Goal: Task Accomplishment & Management: Manage account settings

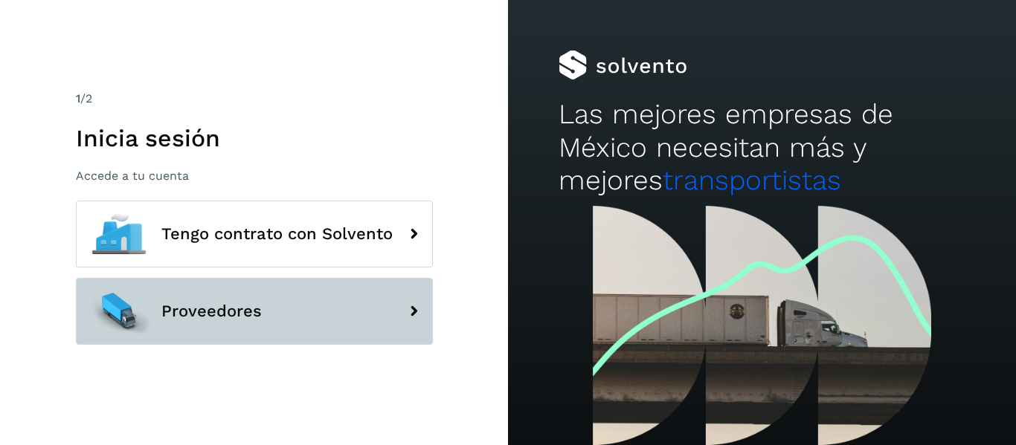
click at [211, 318] on span "Proveedores" at bounding box center [211, 312] width 100 height 18
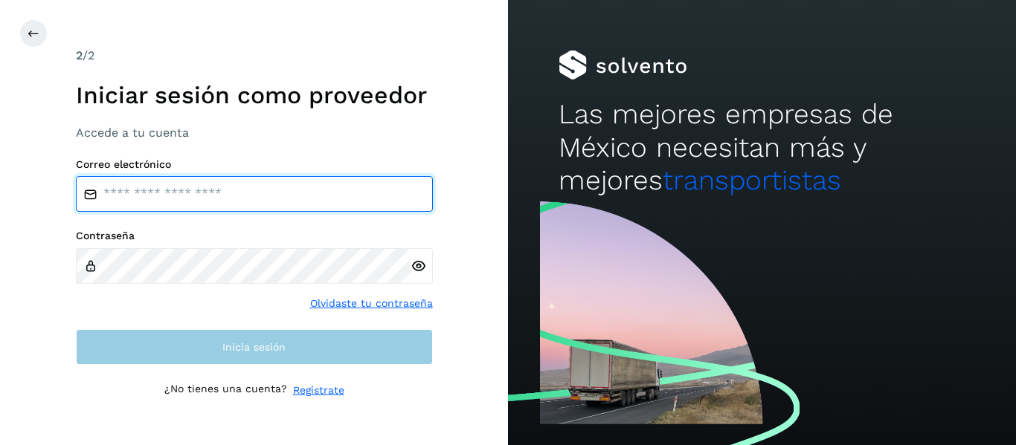
type input "**********"
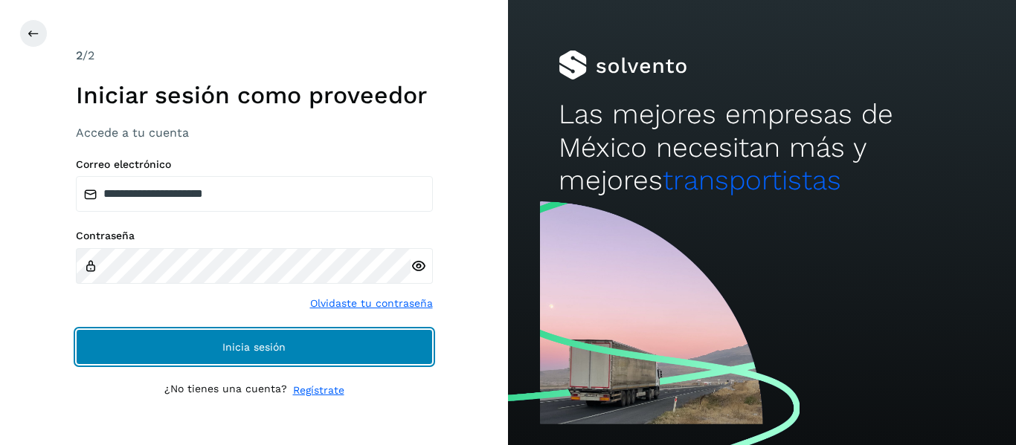
click at [227, 343] on span "Inicia sesión" at bounding box center [253, 347] width 63 height 10
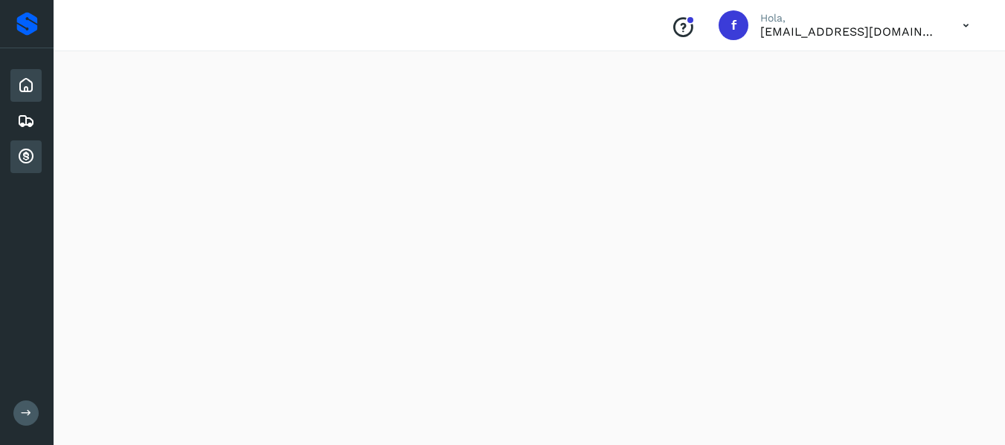
scroll to position [74, 0]
click at [25, 416] on icon at bounding box center [26, 413] width 11 height 11
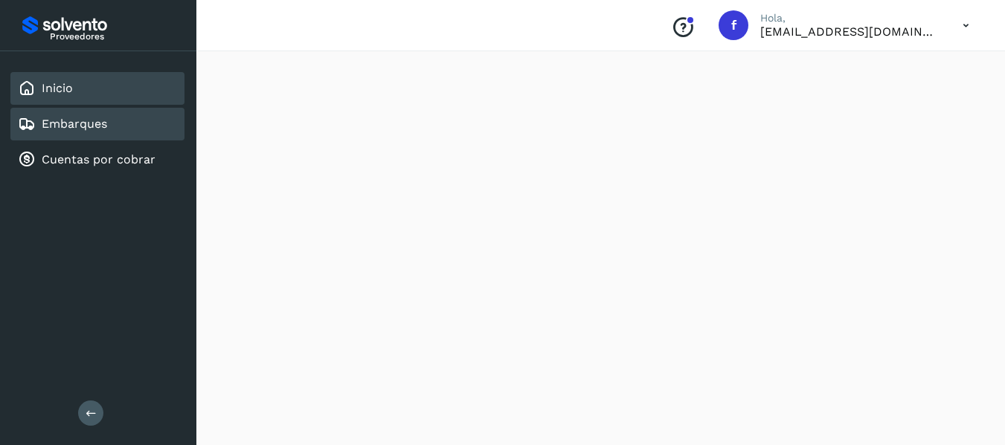
click at [105, 125] on link "Embarques" at bounding box center [74, 124] width 65 height 14
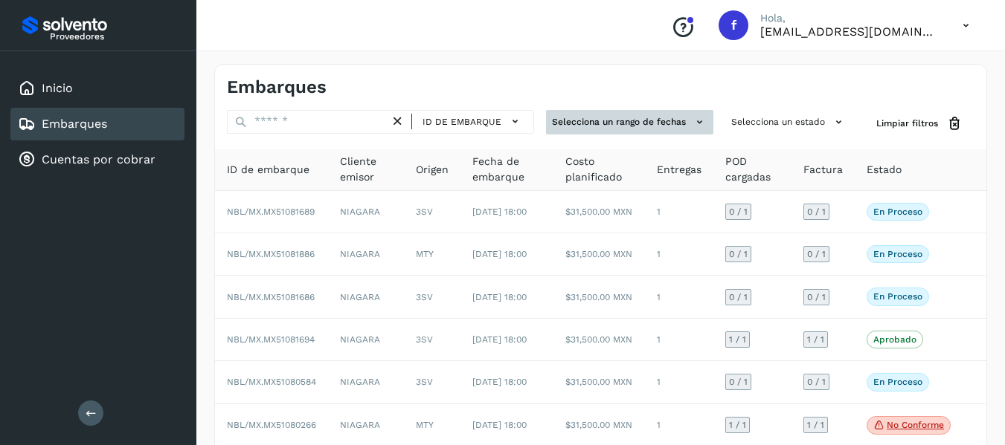
click at [675, 121] on button "Selecciona un rango de fechas" at bounding box center [629, 122] width 167 height 25
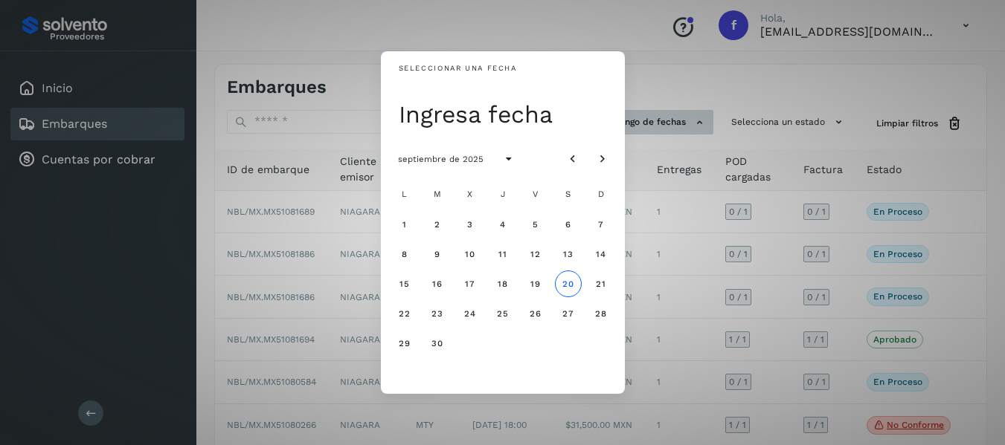
click at [675, 121] on div "Seleccionar una fecha Ingresa fecha septiembre de 2025 L M X J V S D 1 2 3 4 5 …" at bounding box center [502, 222] width 1005 height 445
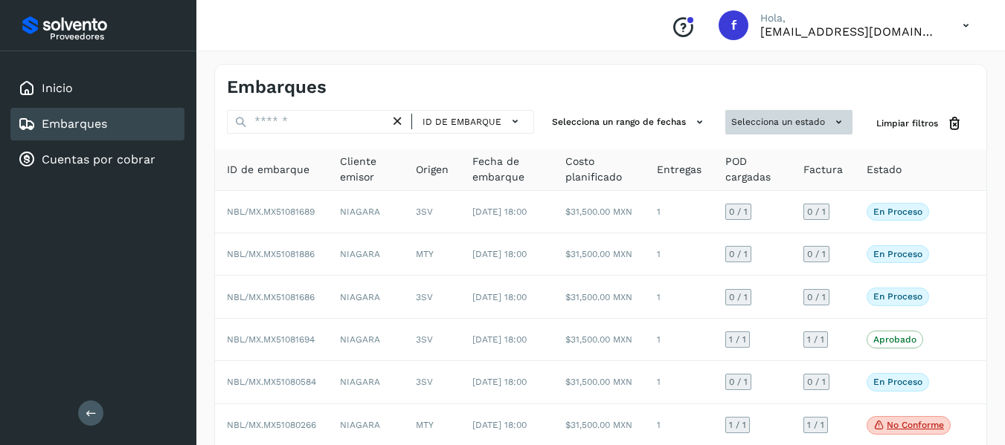
click at [761, 116] on button "Selecciona un estado" at bounding box center [788, 122] width 127 height 25
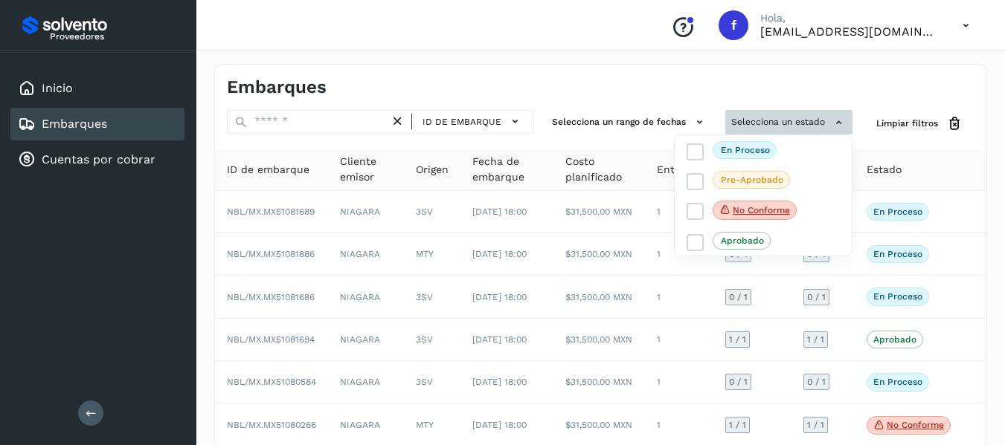
click at [761, 116] on div at bounding box center [502, 222] width 1005 height 445
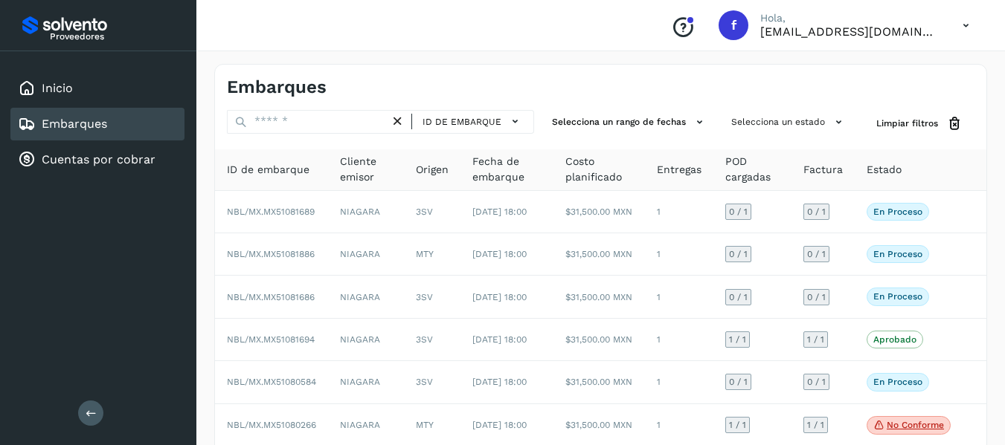
click at [375, 158] on span "Cliente emisor" at bounding box center [366, 169] width 52 height 31
click at [374, 168] on span "Cliente emisor" at bounding box center [366, 169] width 52 height 31
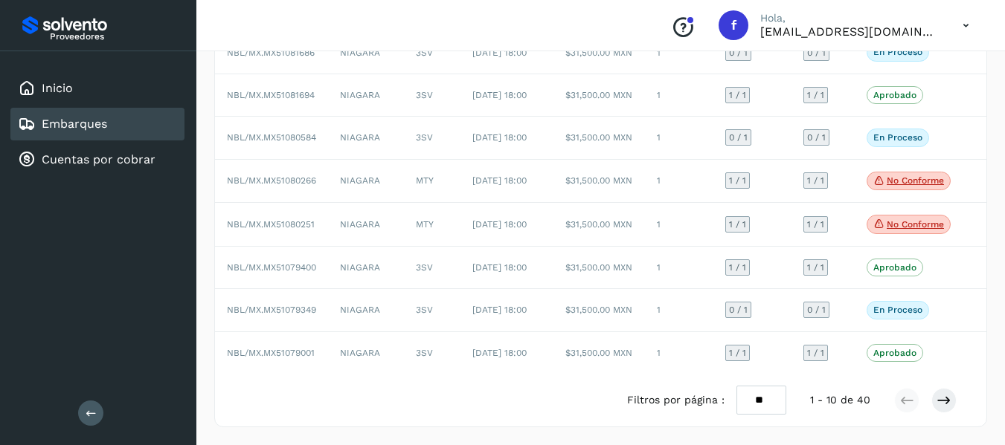
scroll to position [329, 0]
click at [949, 401] on icon at bounding box center [943, 400] width 15 height 15
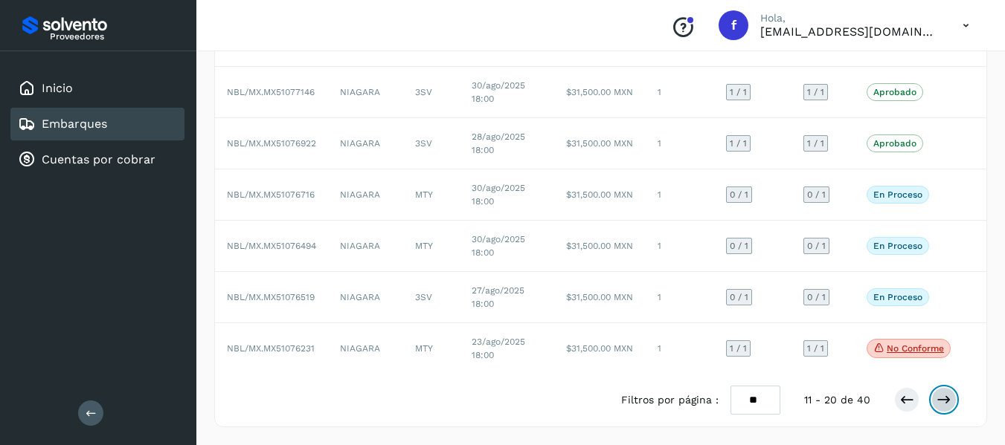
click at [941, 406] on icon at bounding box center [943, 400] width 15 height 15
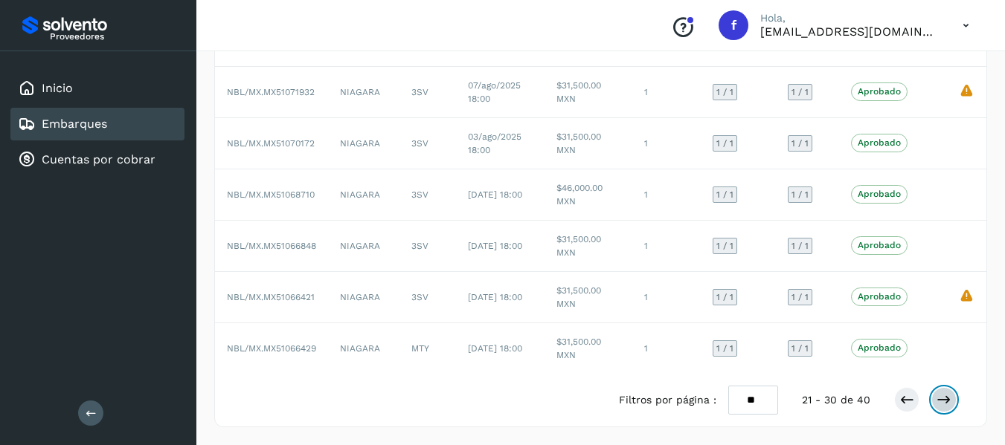
click at [953, 399] on button at bounding box center [943, 399] width 25 height 25
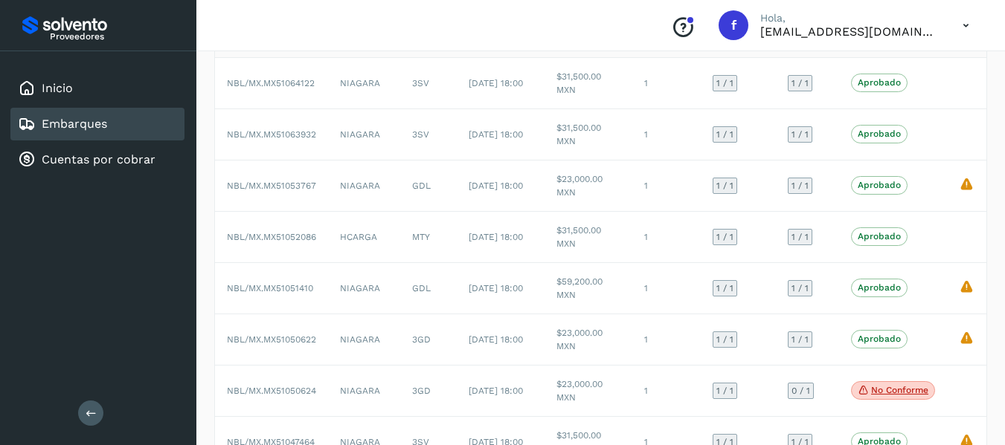
scroll to position [106, 0]
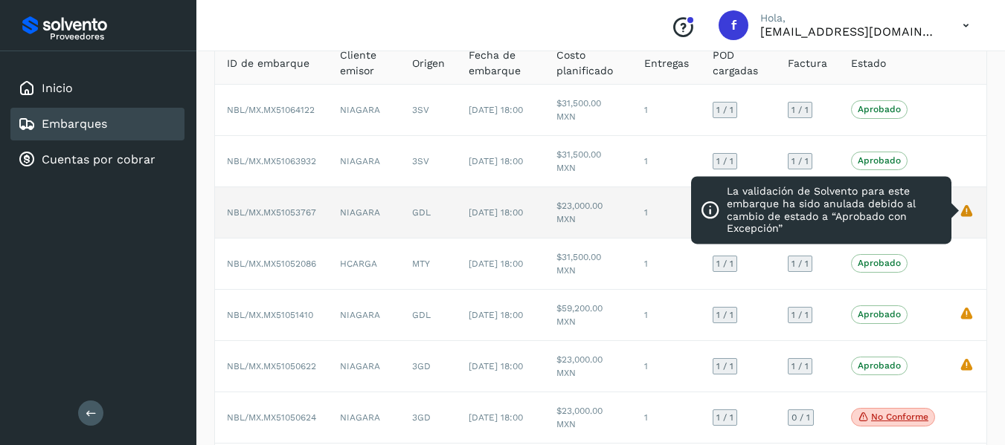
click at [967, 213] on icon "La validación de Solvento para este embarque ha sido anulada debido al cambio d…" at bounding box center [967, 211] width 16 height 16
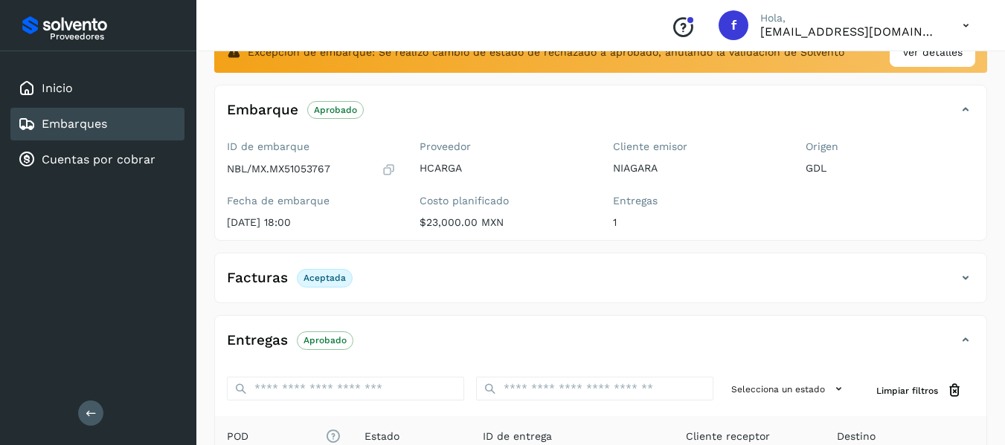
scroll to position [32, 0]
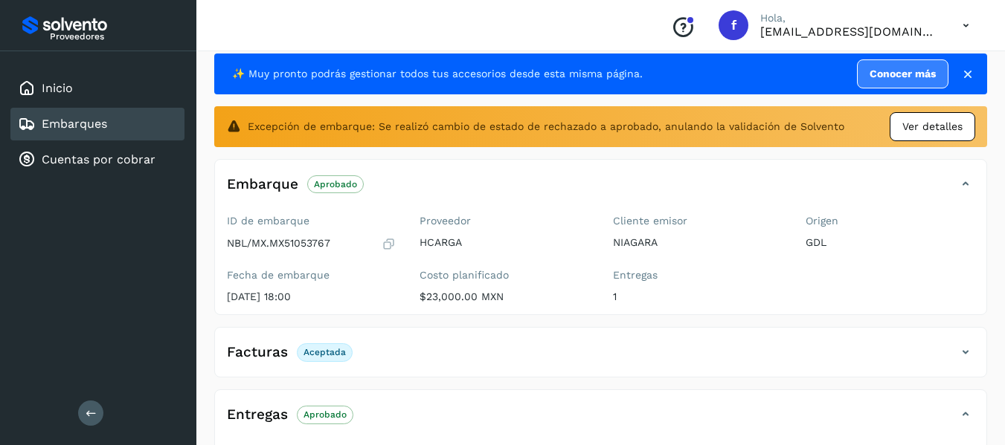
click at [935, 131] on span "Ver detalles" at bounding box center [932, 127] width 60 height 16
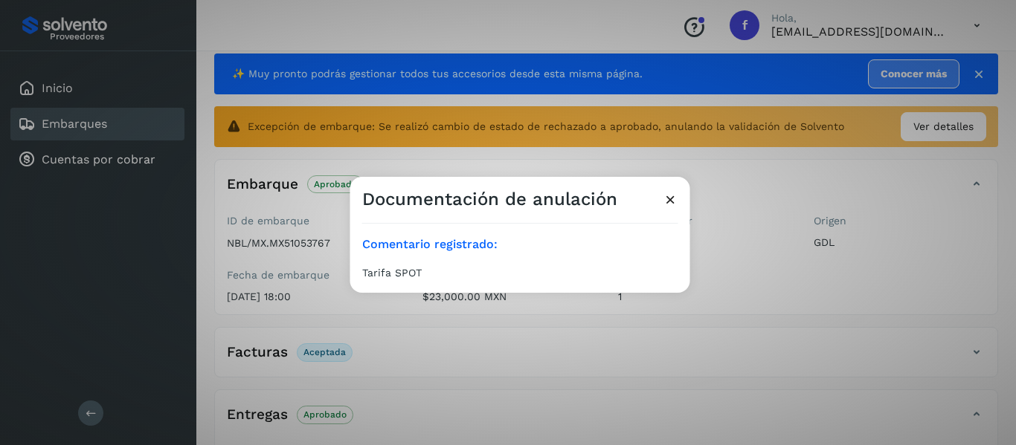
click at [673, 197] on icon at bounding box center [671, 200] width 16 height 16
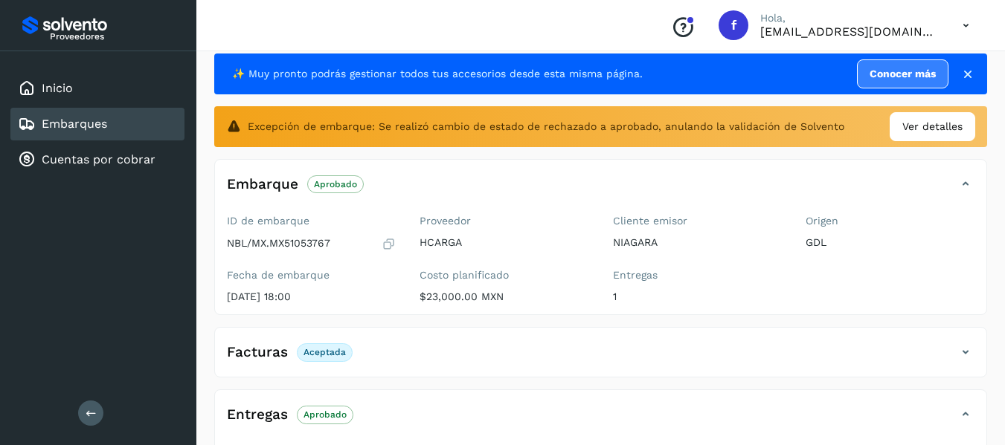
click at [77, 128] on link "Embarques" at bounding box center [74, 124] width 65 height 14
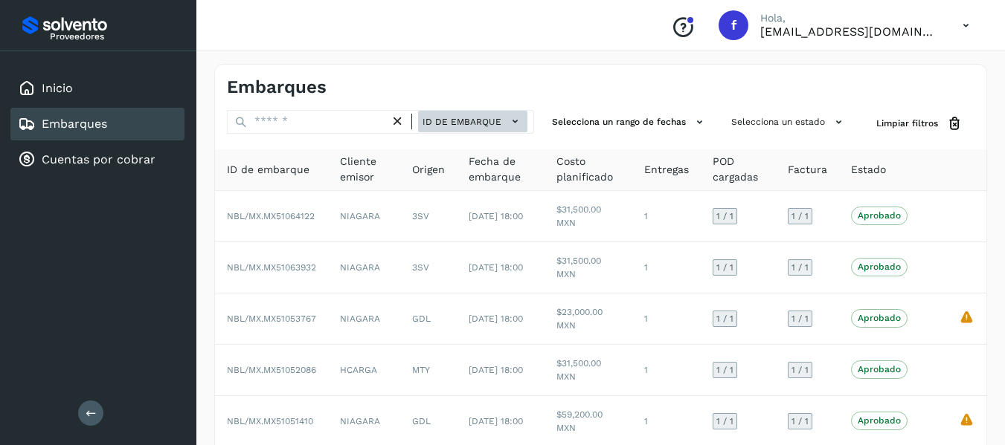
click at [511, 117] on icon at bounding box center [515, 122] width 16 height 16
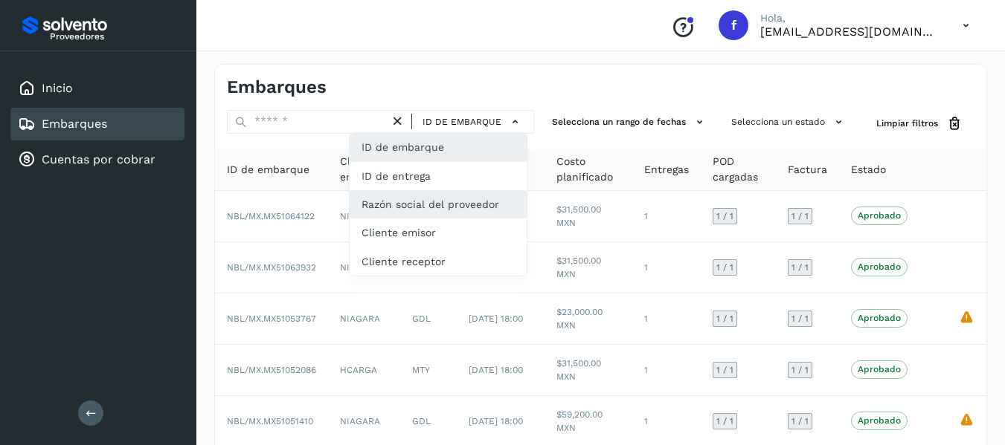
scroll to position [74, 0]
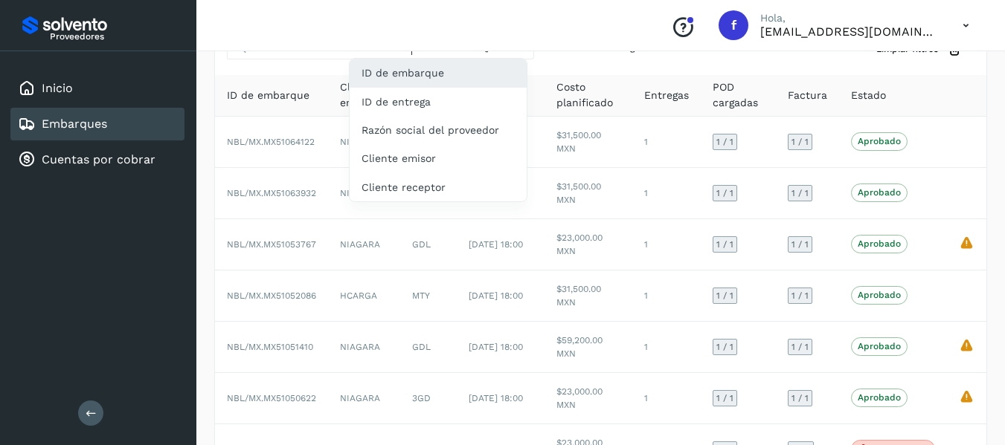
click at [553, 32] on div "Conoce nuestros beneficios f Hola, [EMAIL_ADDRESS][DOMAIN_NAME]" at bounding box center [600, 25] width 808 height 51
click at [596, 71] on div at bounding box center [502, 222] width 1005 height 445
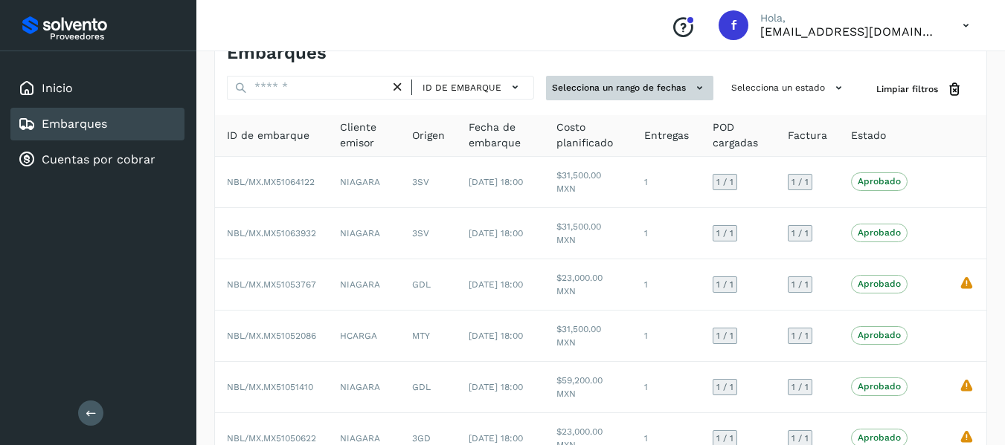
scroll to position [0, 0]
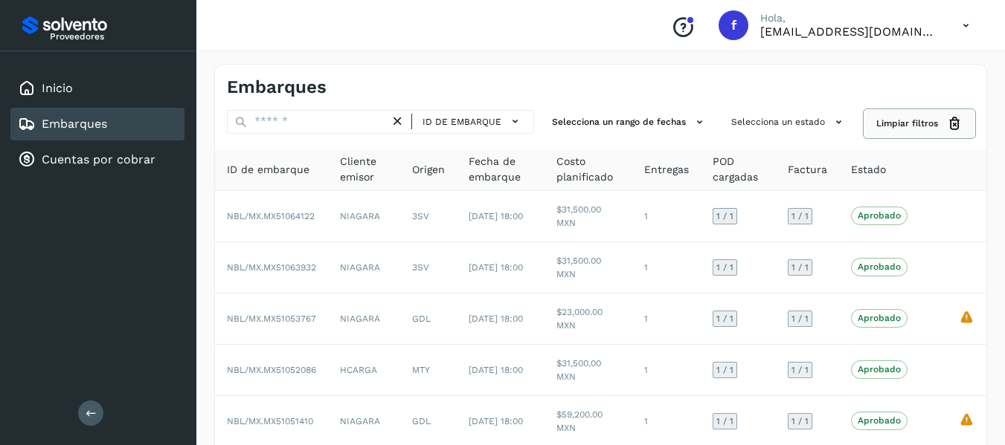
click at [889, 124] on span "Limpiar filtros" at bounding box center [907, 123] width 62 height 13
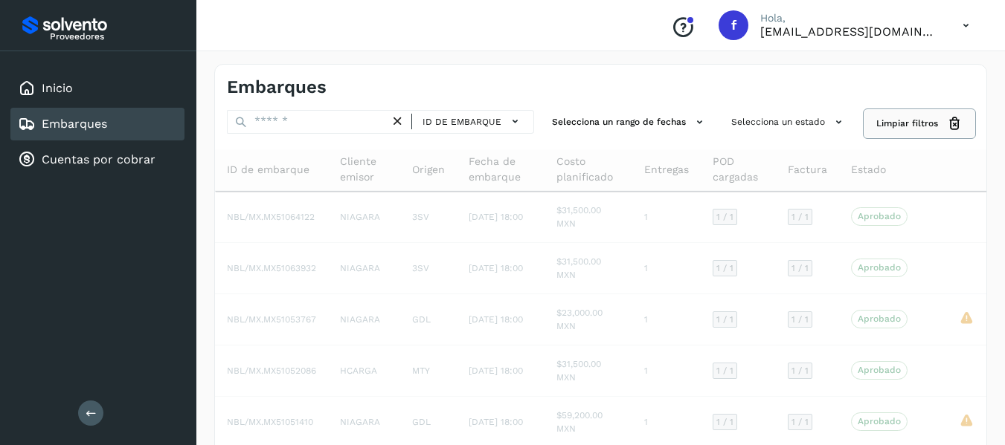
click at [889, 124] on span "Limpiar filtros" at bounding box center [907, 123] width 62 height 13
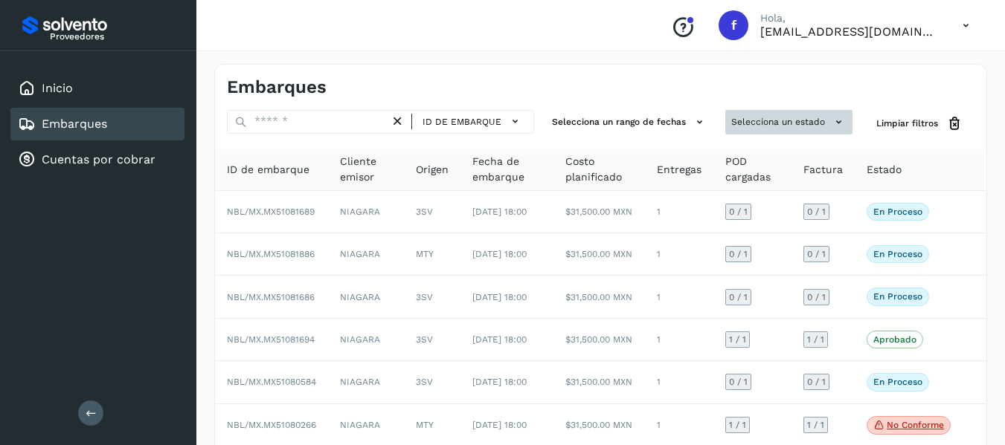
click at [738, 117] on button "Selecciona un estado" at bounding box center [788, 122] width 127 height 25
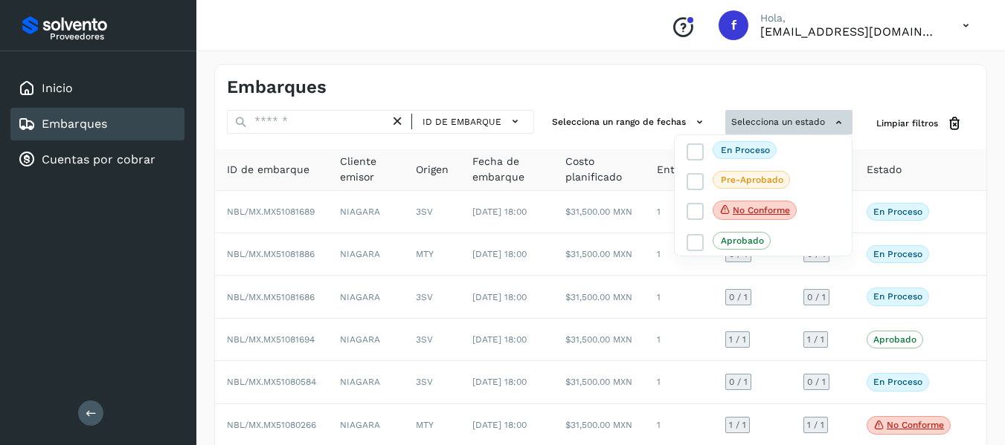
click at [738, 117] on div at bounding box center [502, 222] width 1005 height 445
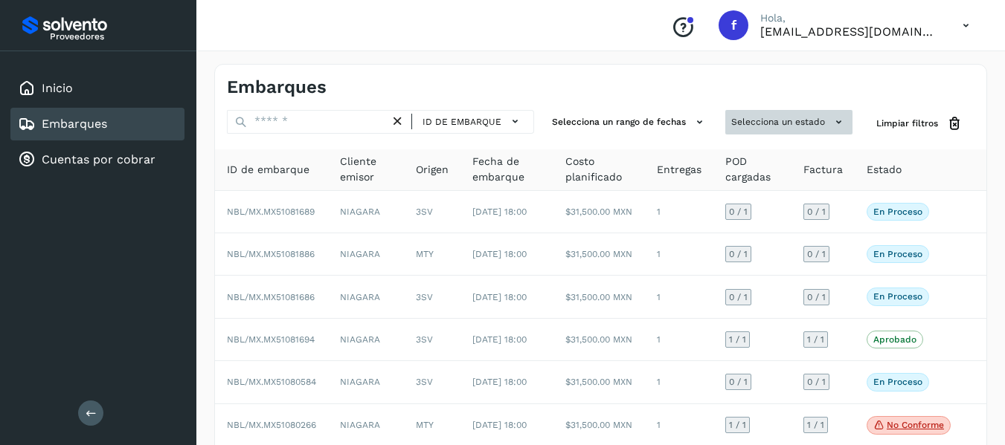
click at [738, 117] on button "Selecciona un estado" at bounding box center [788, 122] width 127 height 25
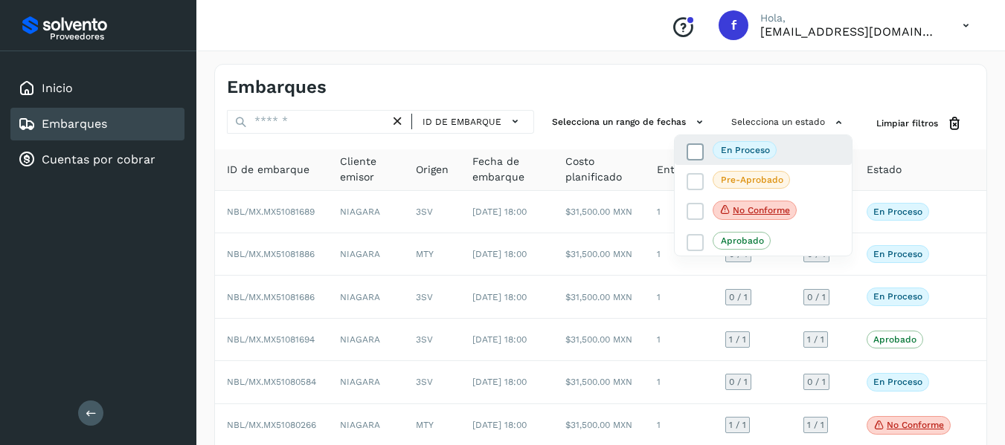
click at [738, 147] on p "En proceso" at bounding box center [745, 150] width 49 height 10
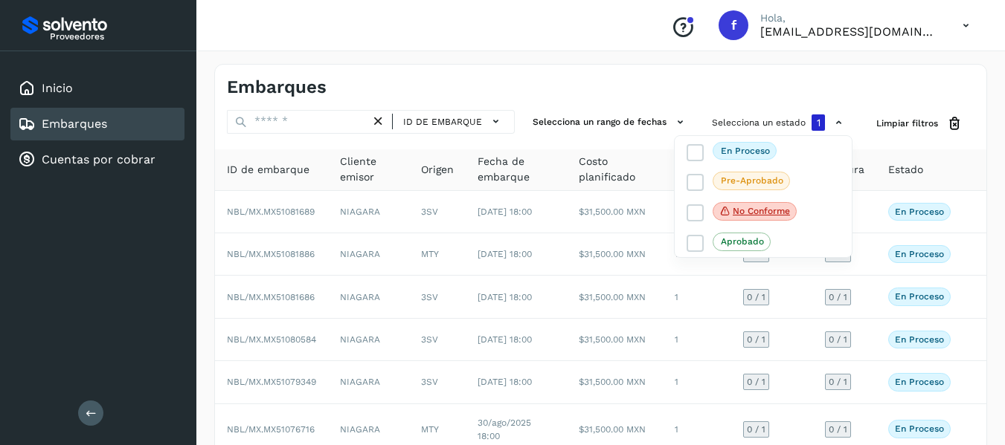
click at [634, 45] on div at bounding box center [502, 222] width 1005 height 445
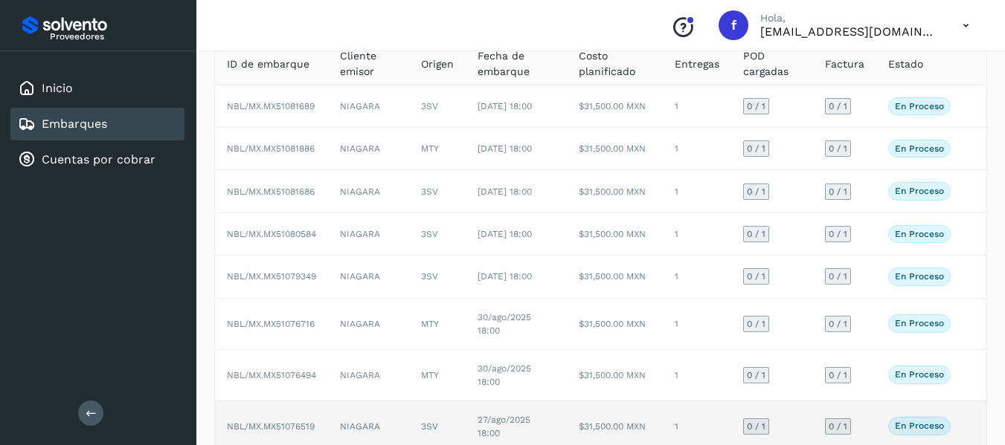
scroll to position [69, 0]
